Goal: Check status

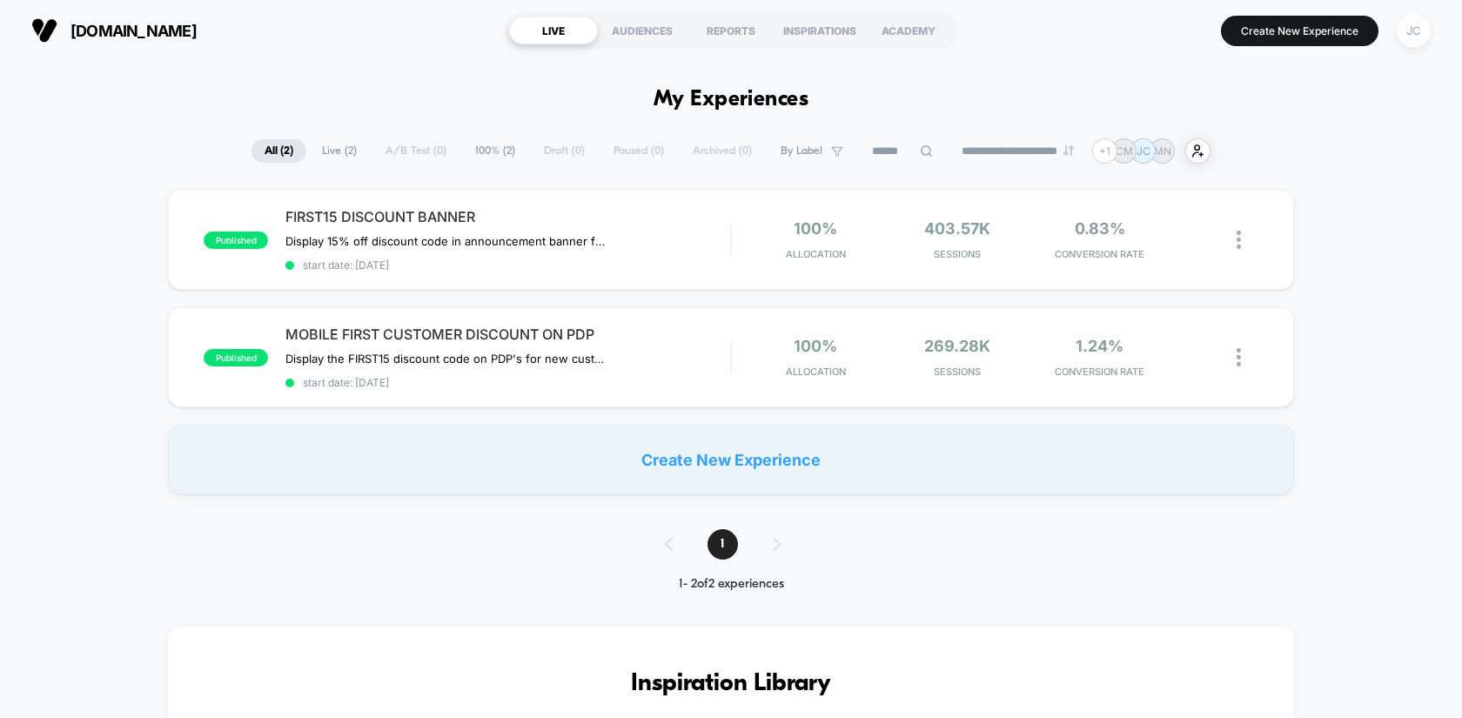
click at [1409, 32] on div "JC" at bounding box center [1414, 31] width 34 height 34
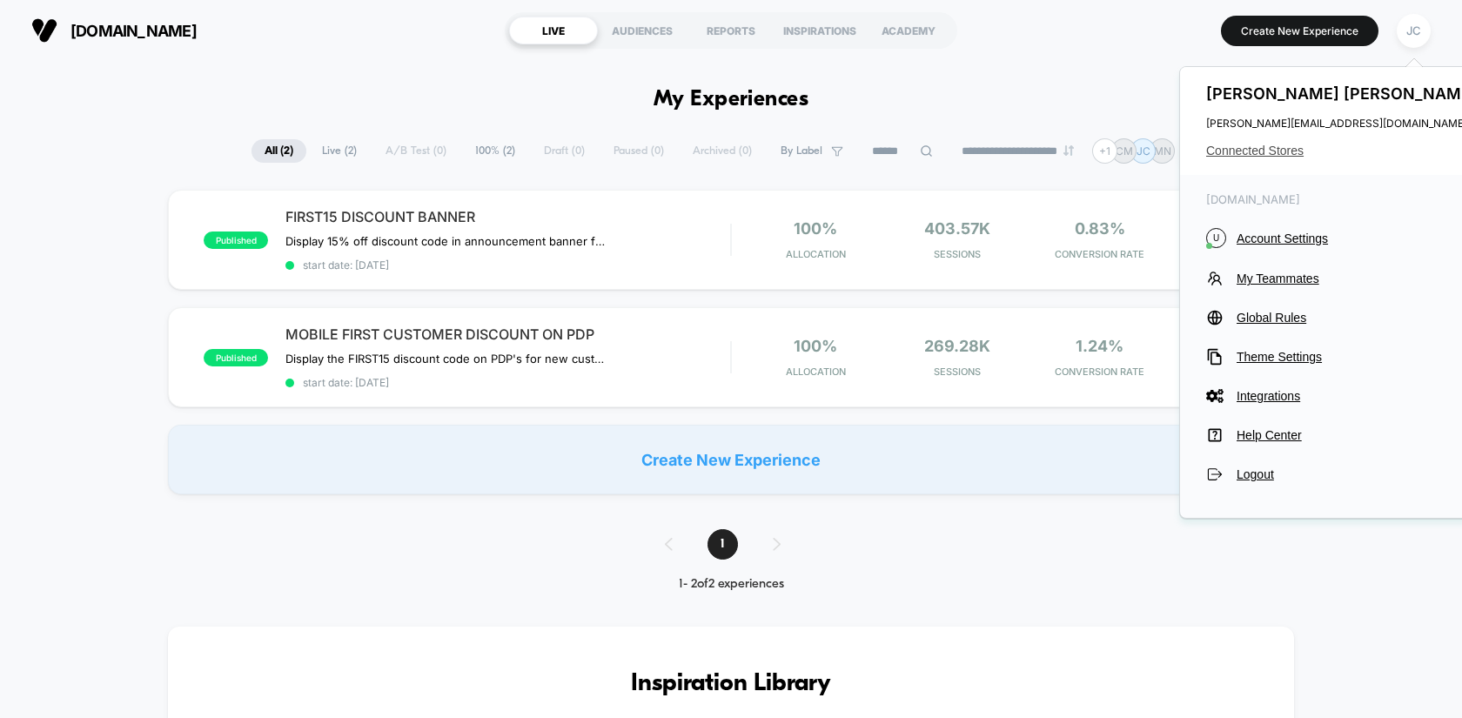
click at [1276, 149] on span "Connected Stores" at bounding box center [1343, 151] width 275 height 14
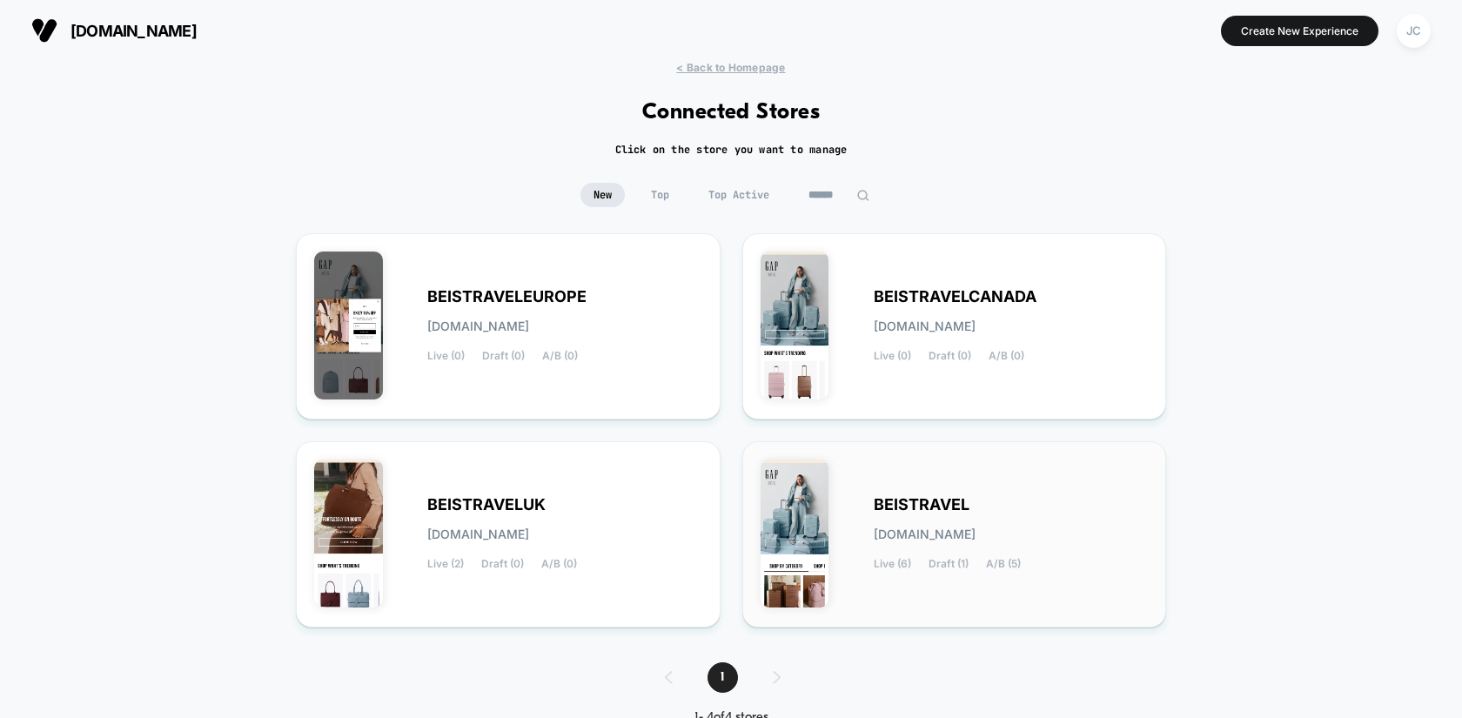
click at [1072, 499] on div "BEISTRAVEL [DOMAIN_NAME] Live (6) Draft (1) A/B (5)" at bounding box center [1011, 534] width 275 height 71
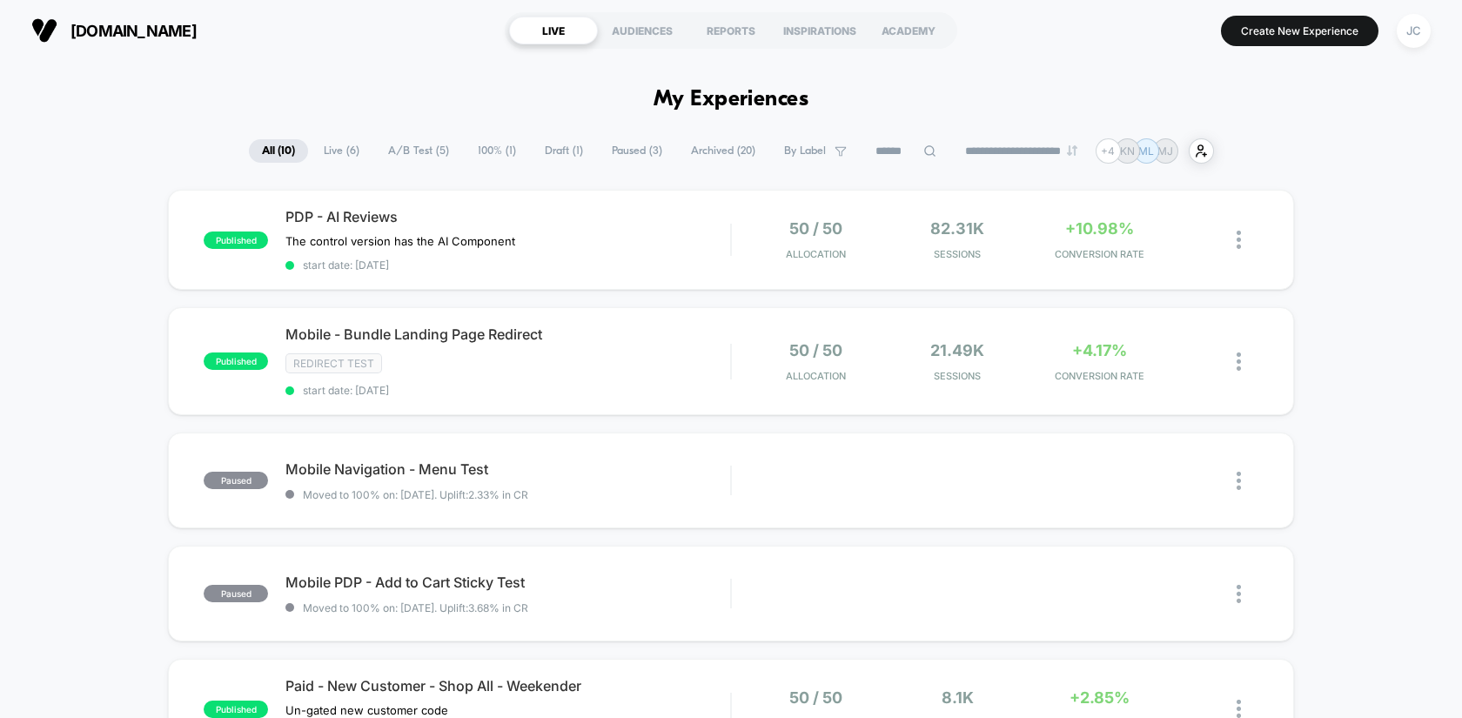
click at [342, 151] on span "Live ( 6 )" at bounding box center [342, 151] width 62 height 24
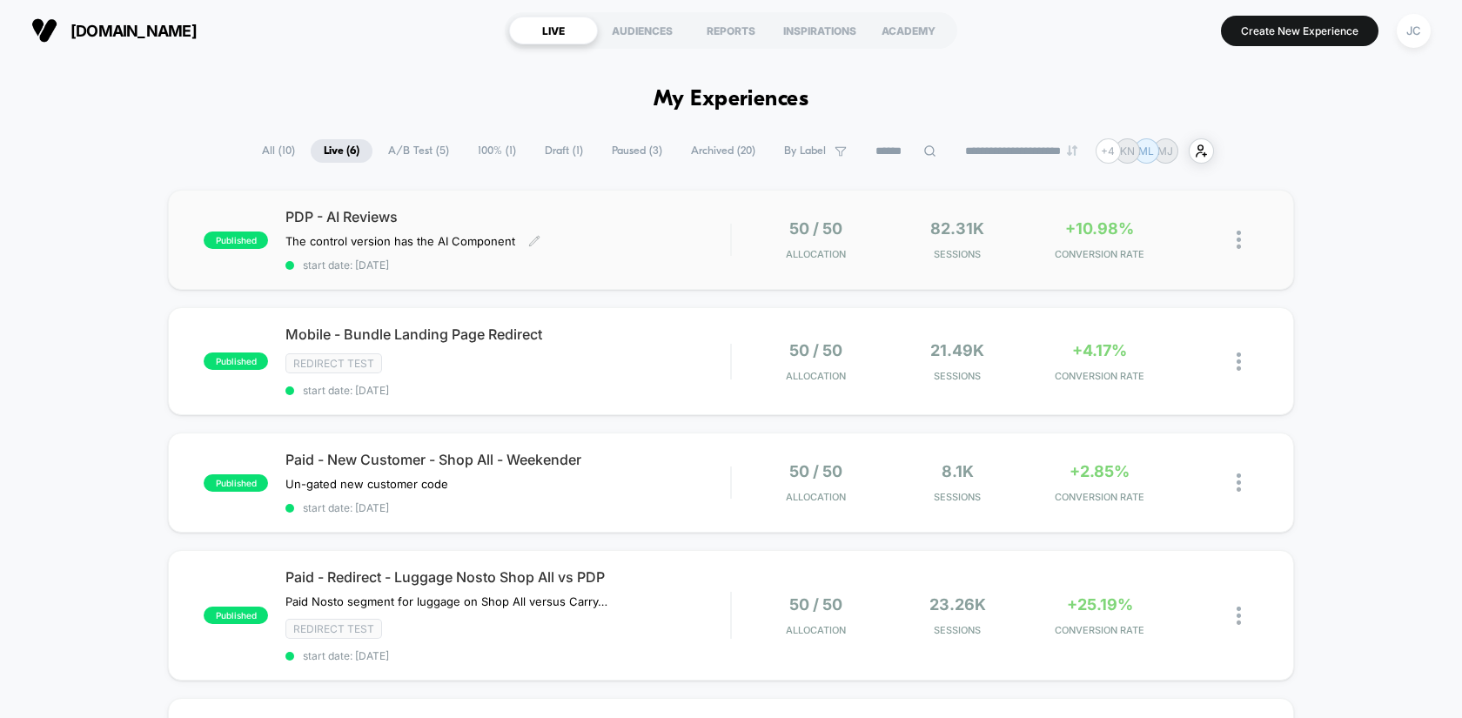
click at [626, 265] on span "start date: [DATE]" at bounding box center [508, 265] width 445 height 13
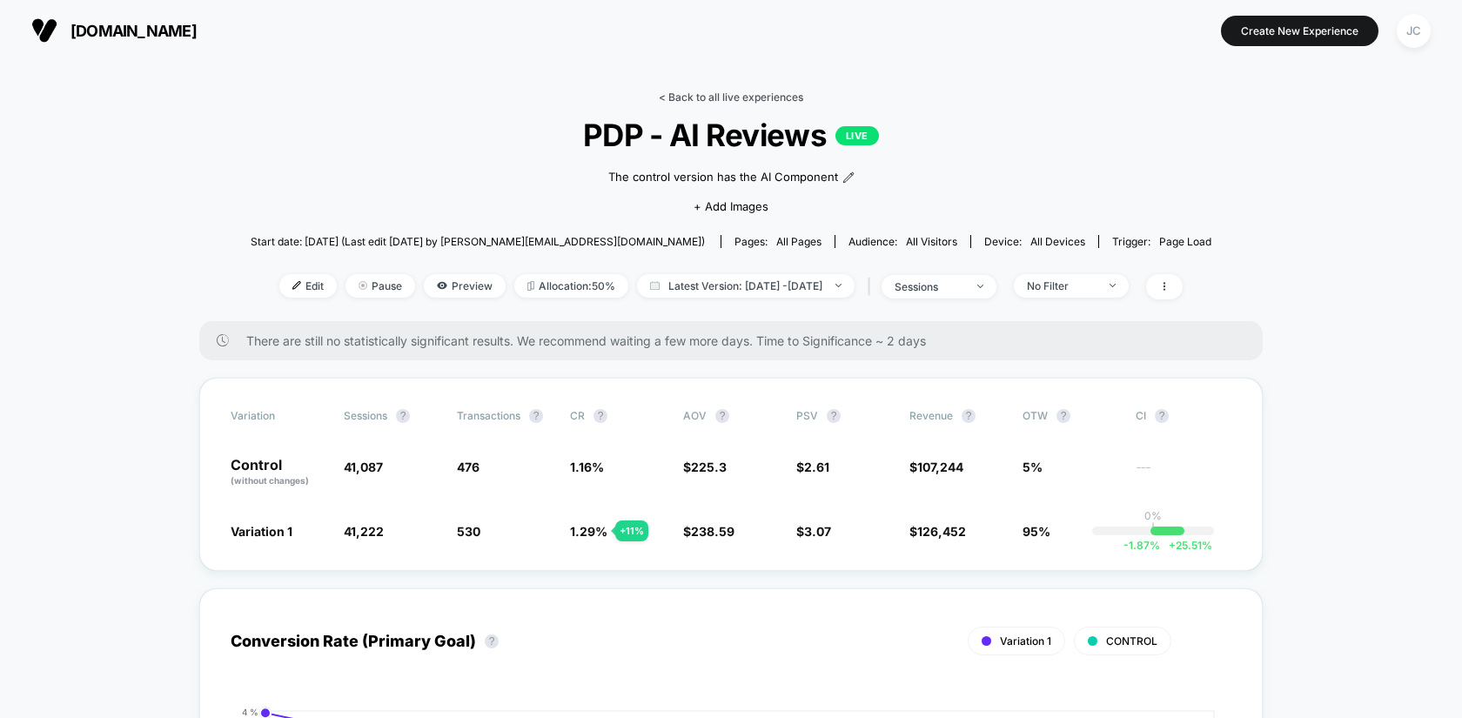
click at [666, 91] on link "< Back to all live experiences" at bounding box center [731, 97] width 144 height 13
